Goal: Information Seeking & Learning: Learn about a topic

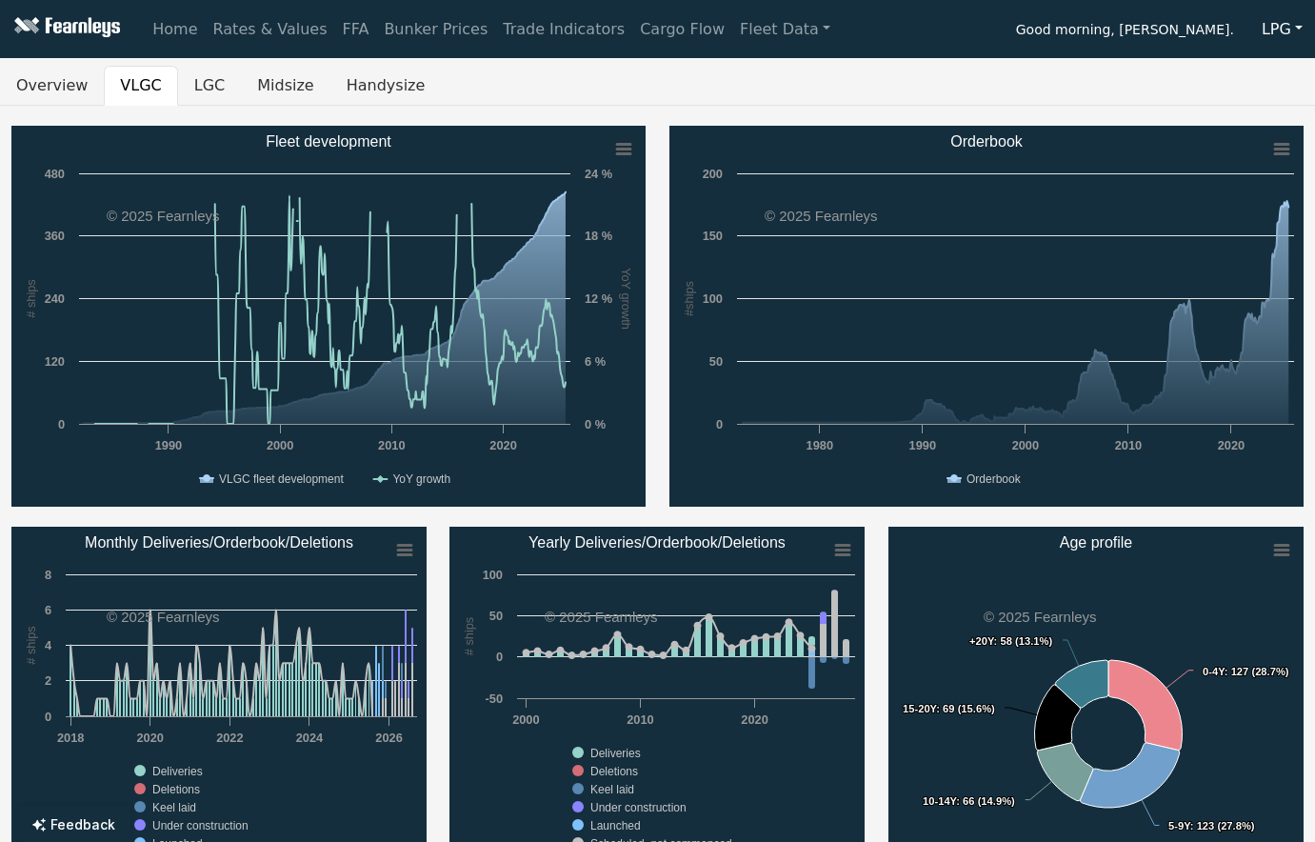
scroll to position [1006, 0]
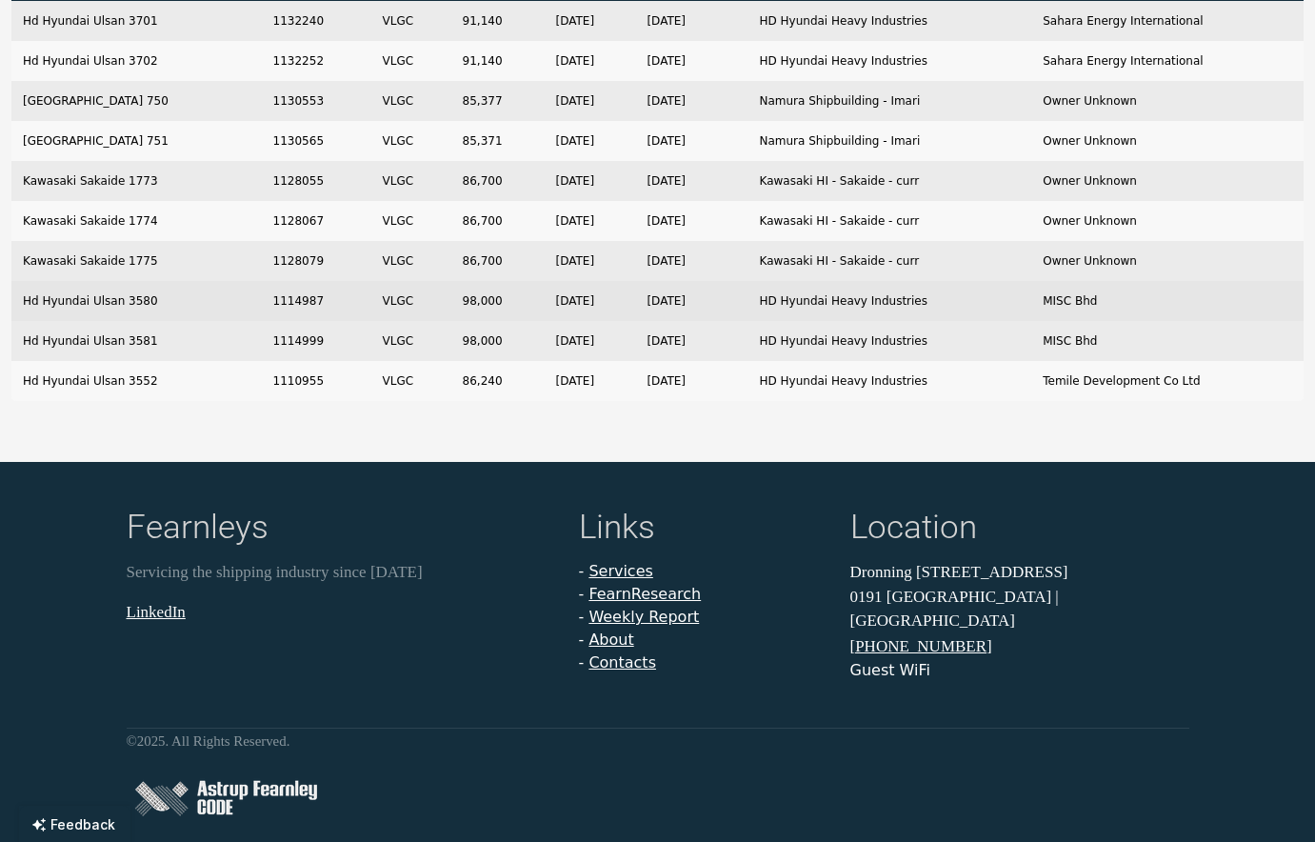
click at [857, 287] on td "HD Hyundai Heavy Industries" at bounding box center [889, 301] width 284 height 40
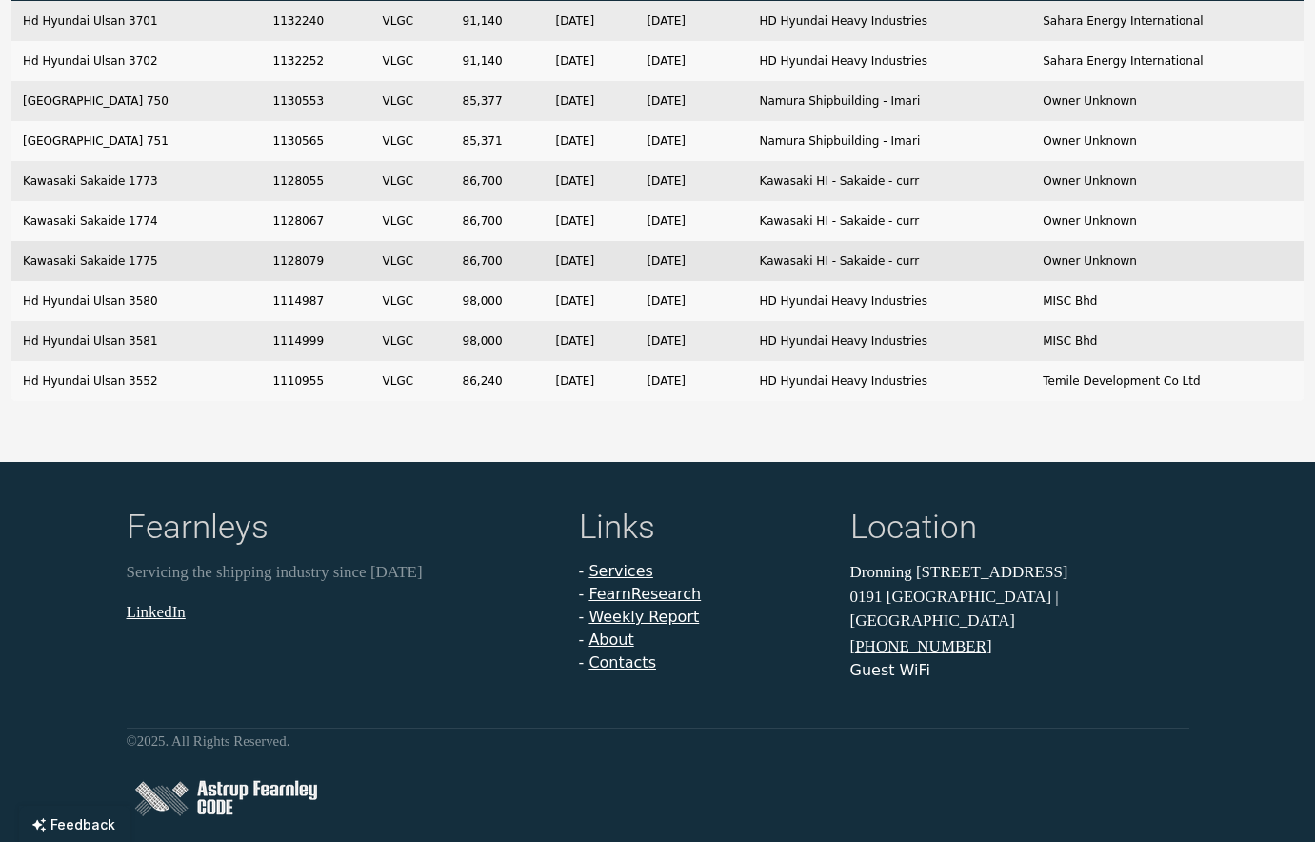
drag, startPoint x: 857, startPoint y: 287, endPoint x: 787, endPoint y: 255, distance: 76.3
click at [787, 255] on td "Kawasaki HI - Sakaide - curr" at bounding box center [889, 261] width 284 height 40
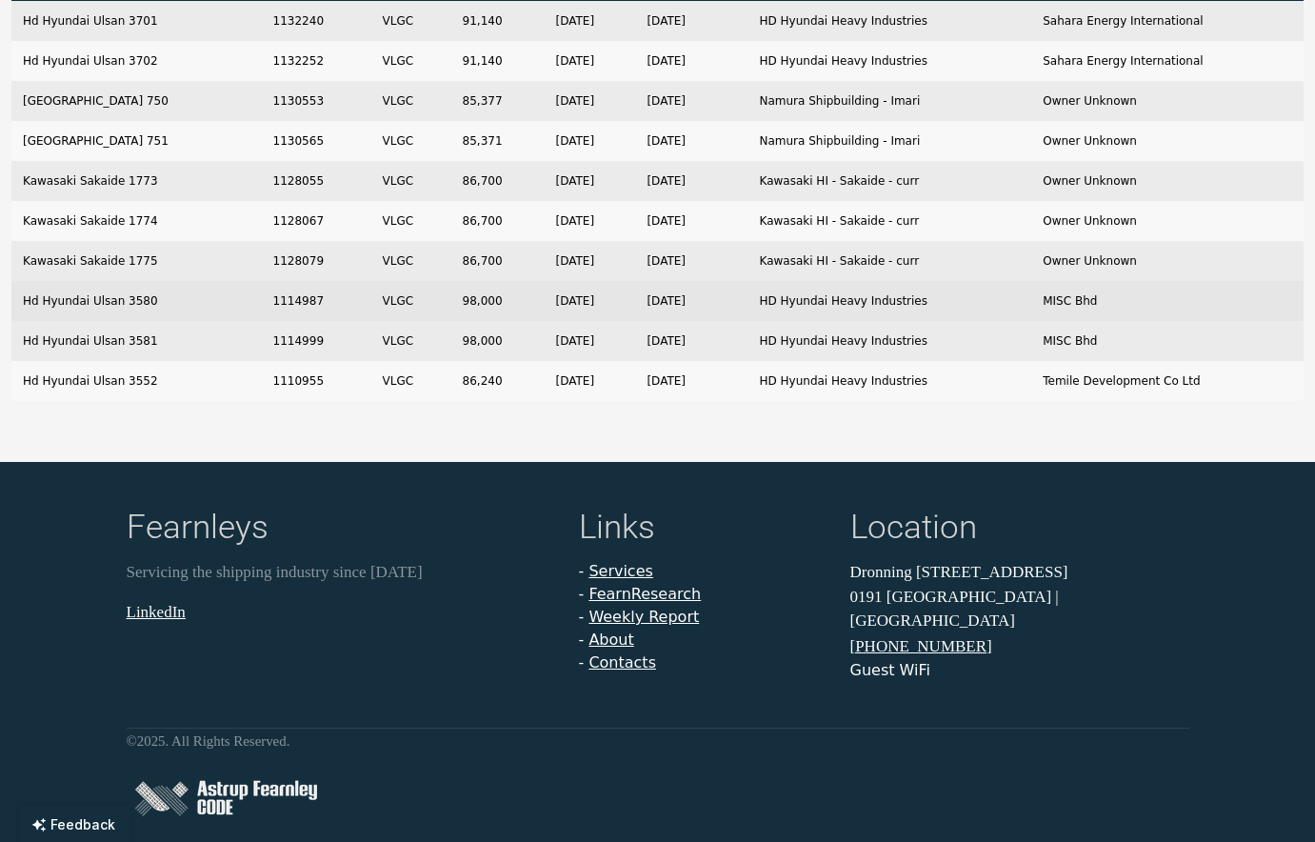
click at [636, 308] on td "[DATE]" at bounding box center [590, 301] width 91 height 40
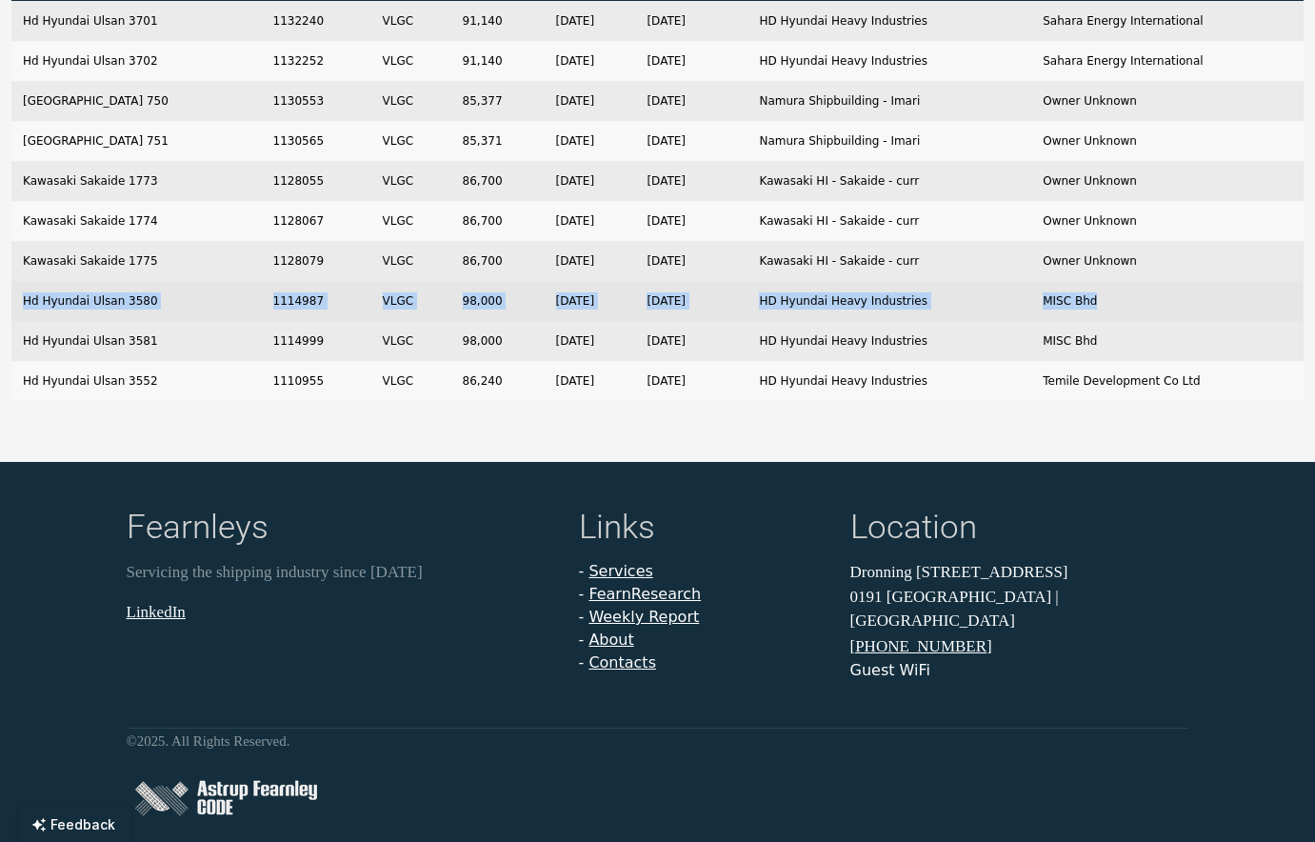
drag, startPoint x: 19, startPoint y: 300, endPoint x: 1133, endPoint y: 308, distance: 1113.8
click at [1133, 308] on tr "Hd Hyundai Ulsan 3580 1114987 VLGC 98,000 [DATE] [DATE] HD Hyundai Heavy Indust…" at bounding box center [657, 301] width 1292 height 40
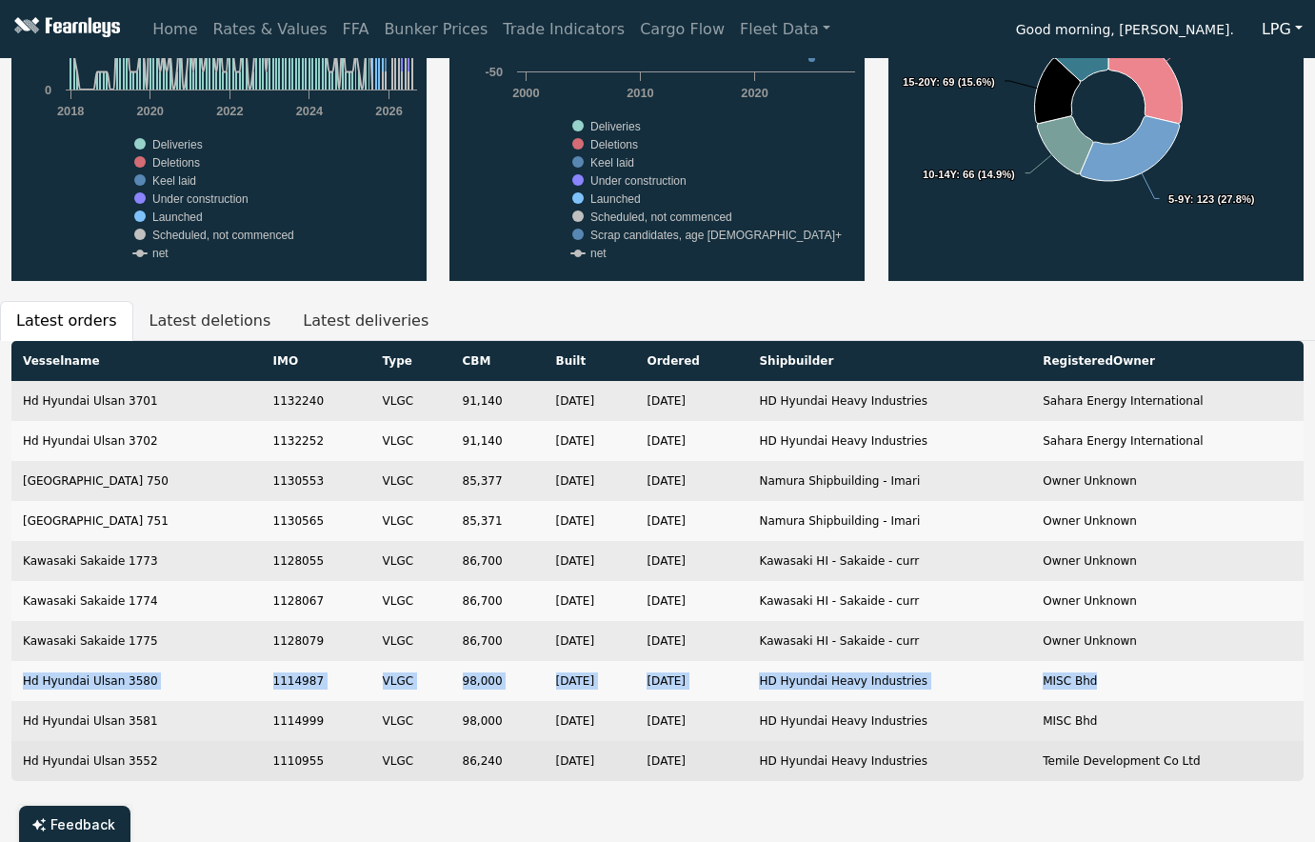
scroll to position [625, 0]
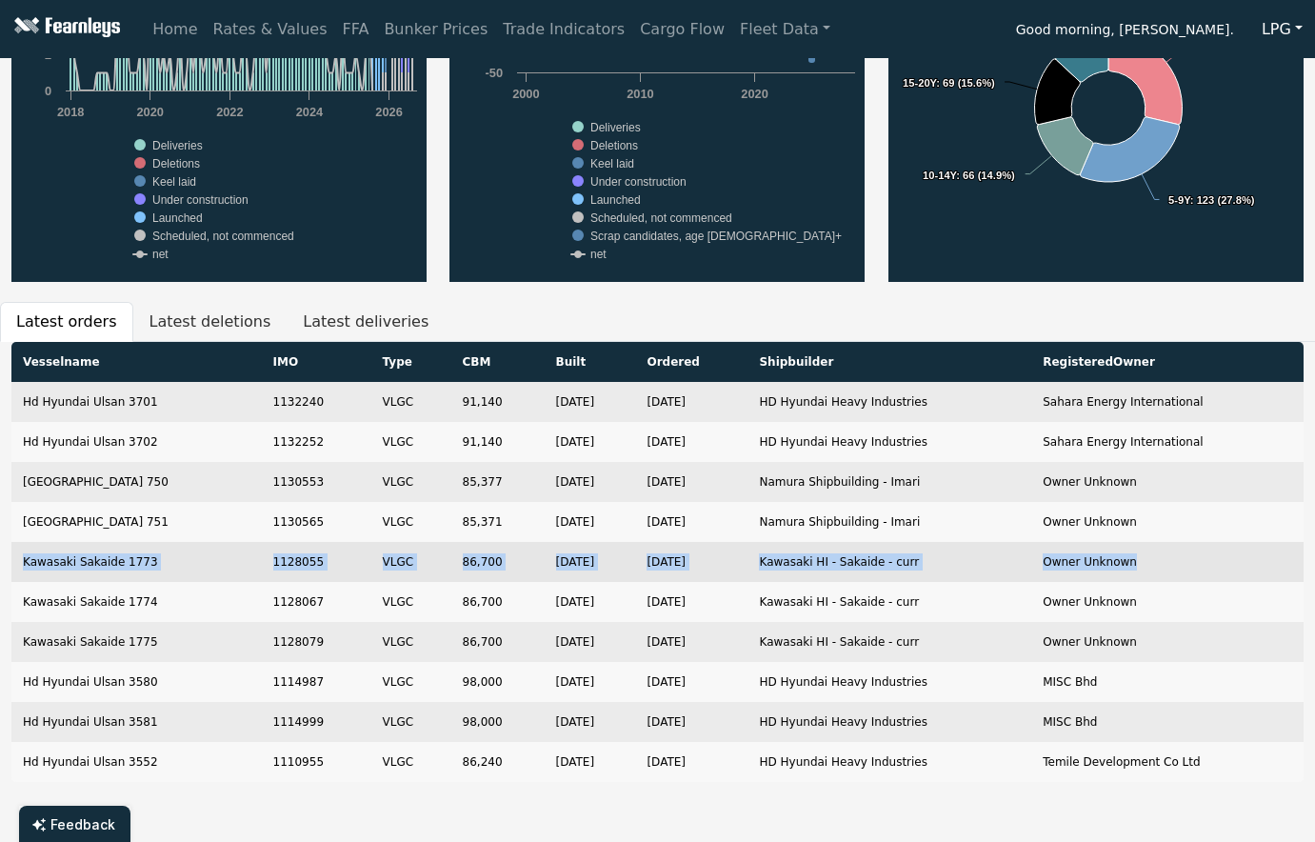
drag, startPoint x: 30, startPoint y: 560, endPoint x: 1158, endPoint y: 566, distance: 1128.1
click at [1158, 566] on tr "Kawasaki Sakaide 1773 1128055 VLGC 86,700 [DATE] [DATE] Kawasaki HI - Sakaide -…" at bounding box center [657, 562] width 1292 height 40
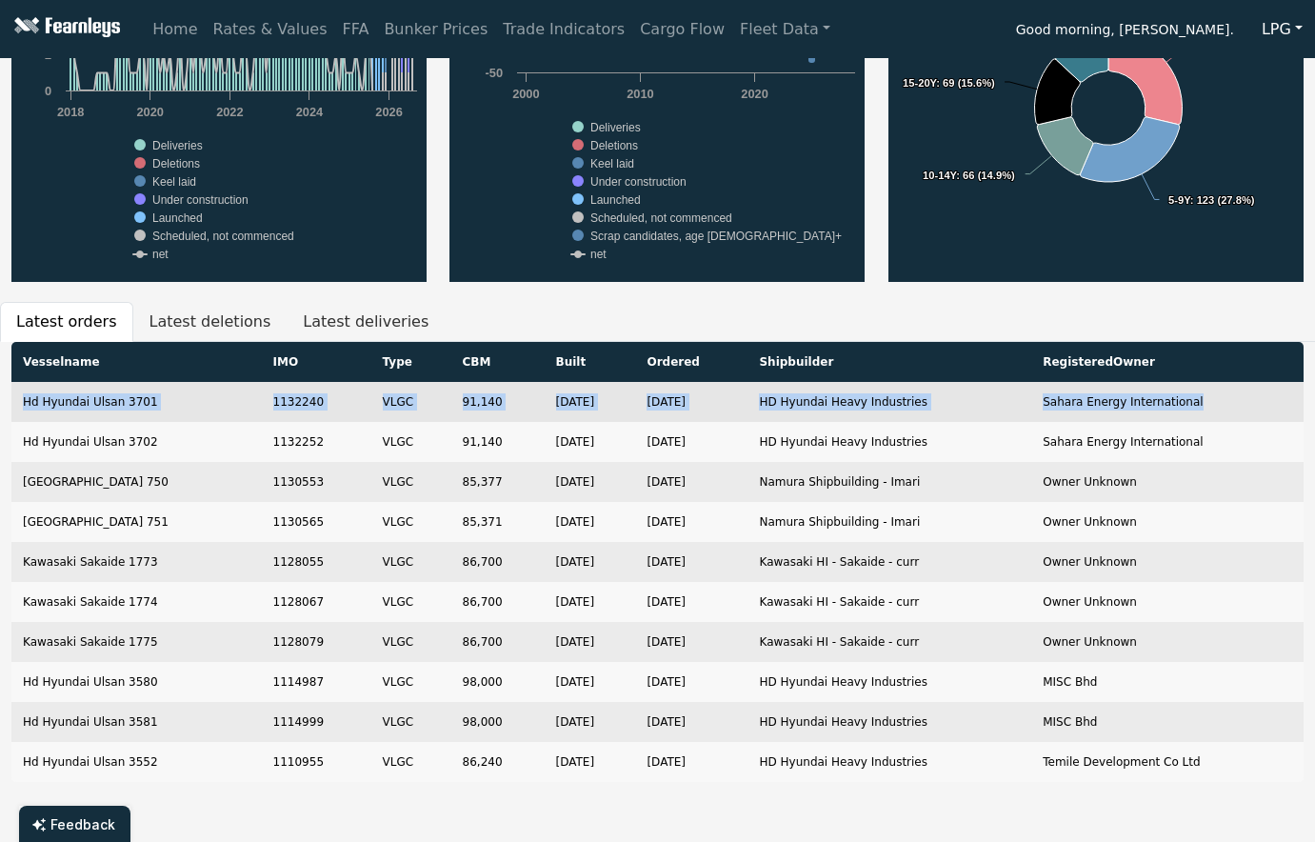
drag, startPoint x: 20, startPoint y: 404, endPoint x: 1206, endPoint y: 409, distance: 1186.2
click at [1206, 409] on tr "Hd Hyundai Ulsan 3701 1132240 VLGC 91,140 [DATE] [DATE] HD Hyundai Heavy Indust…" at bounding box center [657, 402] width 1292 height 40
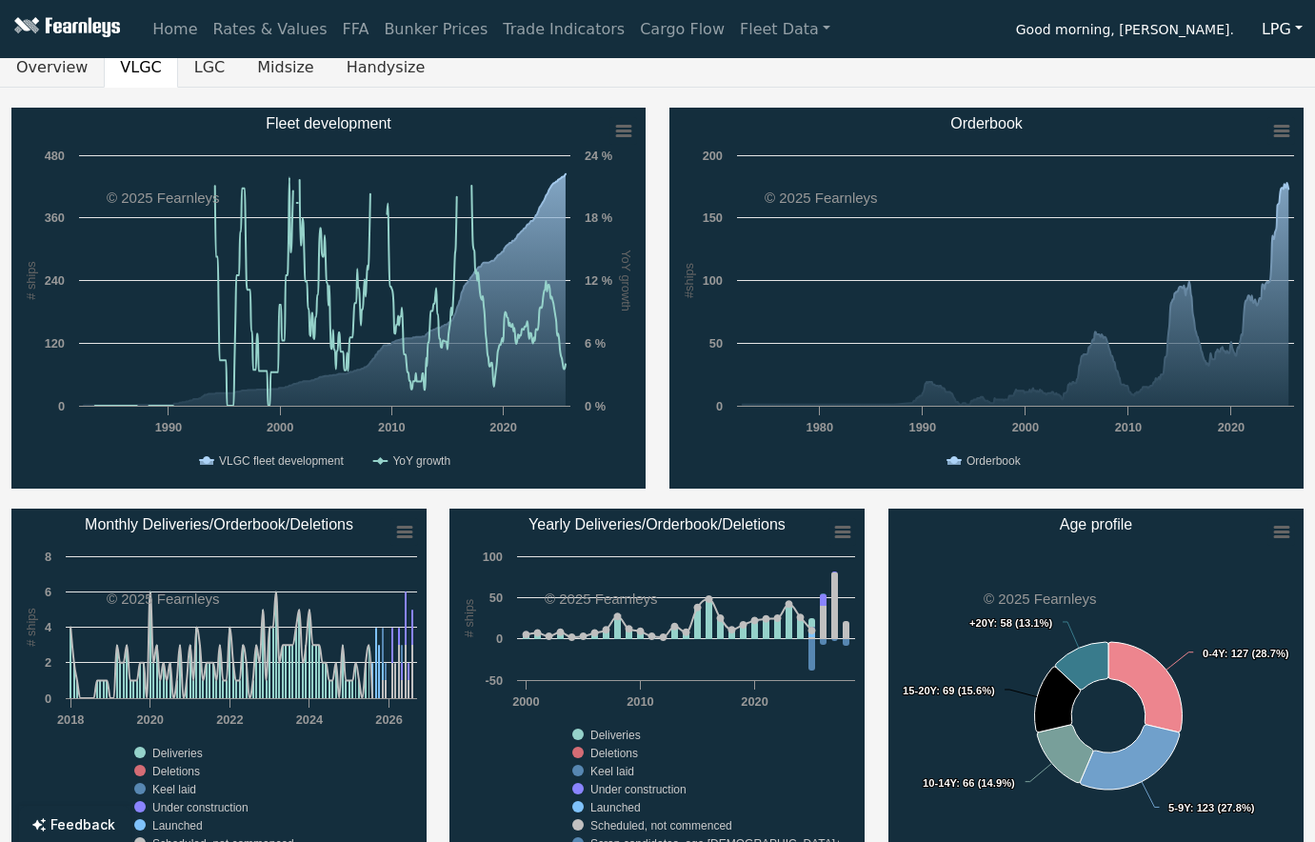
scroll to position [0, 0]
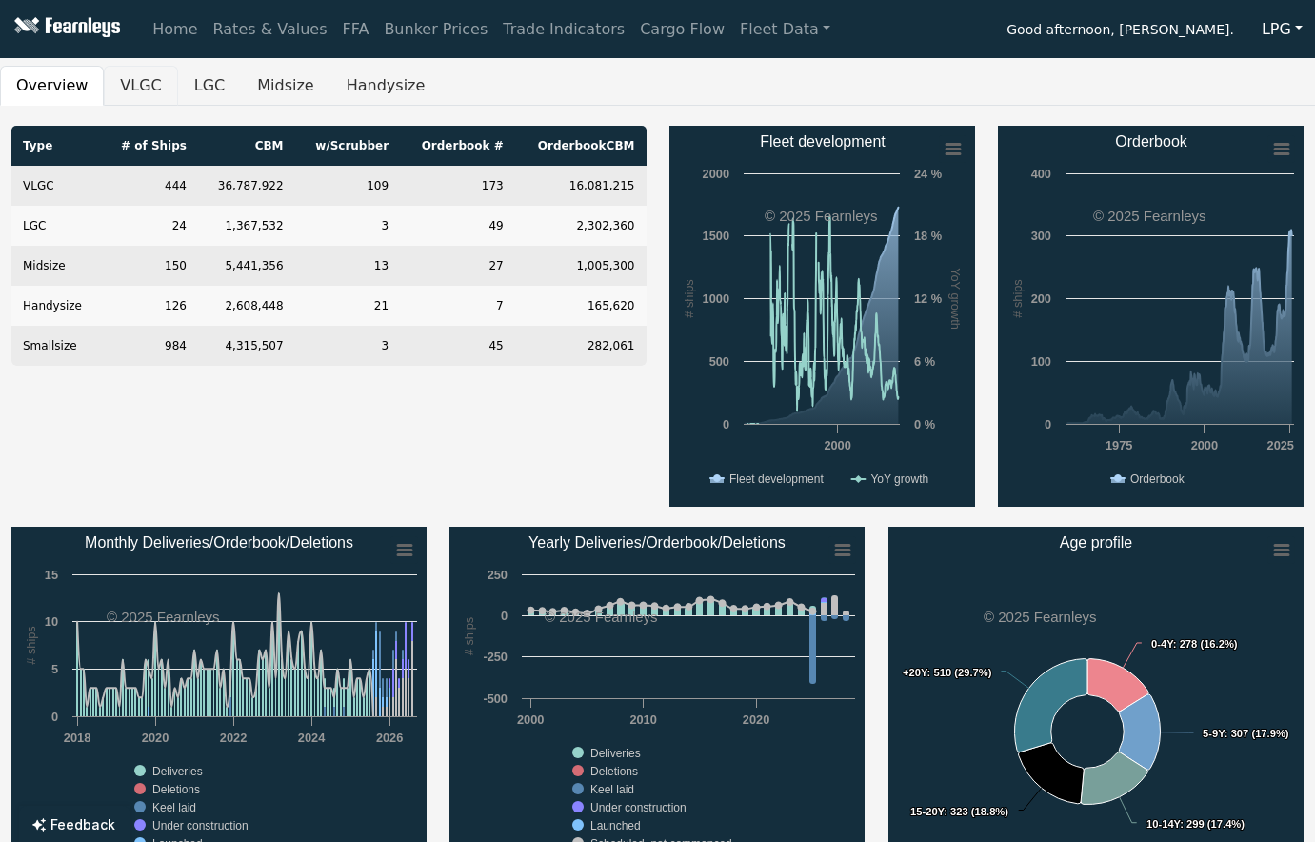
click at [121, 93] on button "VLGC" at bounding box center [140, 86] width 73 height 40
